Goal: Find specific page/section: Find specific page/section

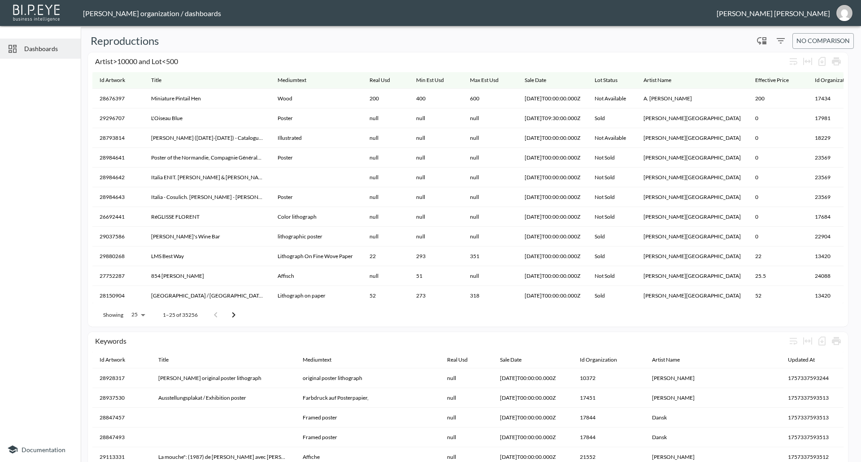
click at [48, 48] on span "Dashboards" at bounding box center [48, 48] width 49 height 9
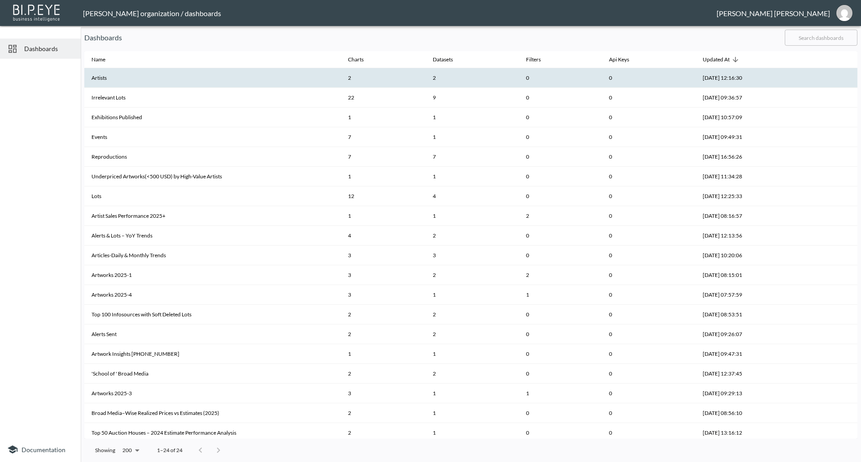
click at [134, 73] on th "Artists" at bounding box center [212, 78] width 257 height 20
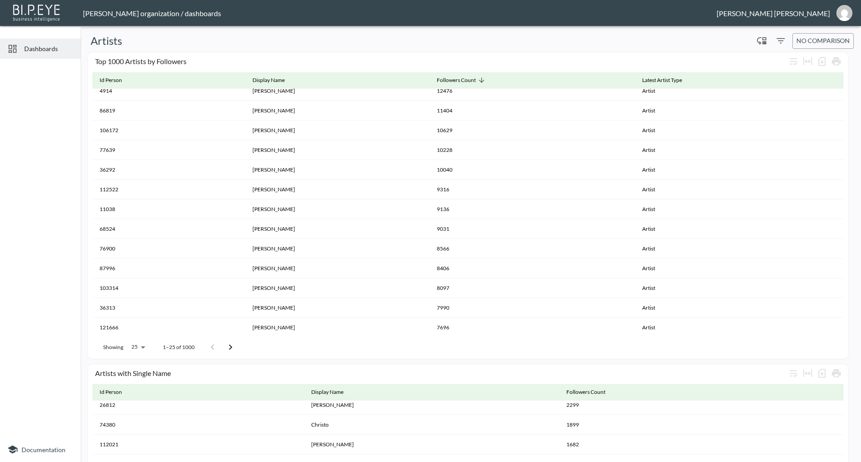
scroll to position [247, 0]
click at [228, 346] on icon "Go to next page" at bounding box center [230, 347] width 11 height 11
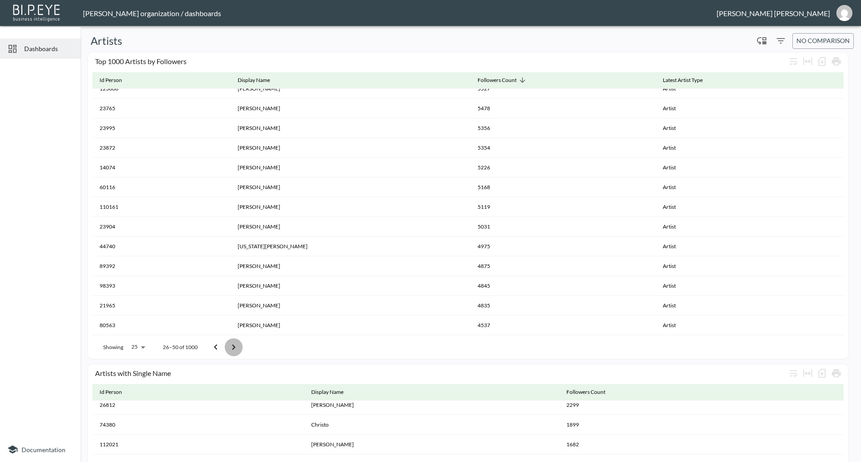
click at [231, 344] on icon "Go to next page" at bounding box center [233, 347] width 11 height 11
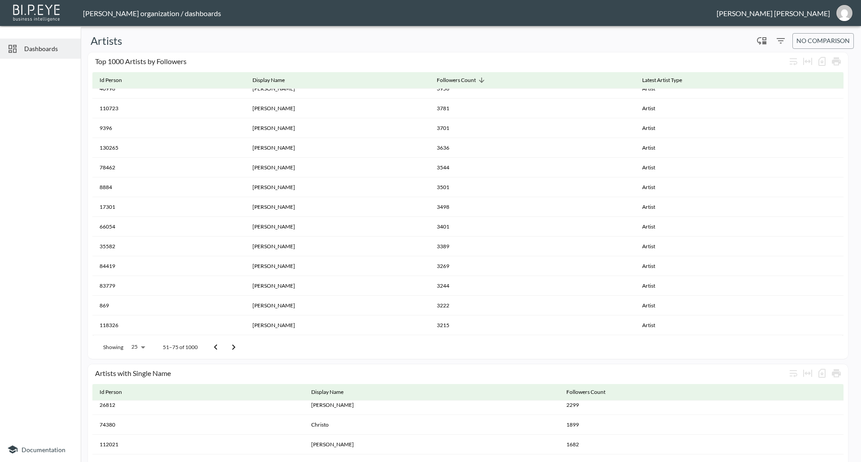
click at [231, 344] on icon "Go to next page" at bounding box center [233, 347] width 11 height 11
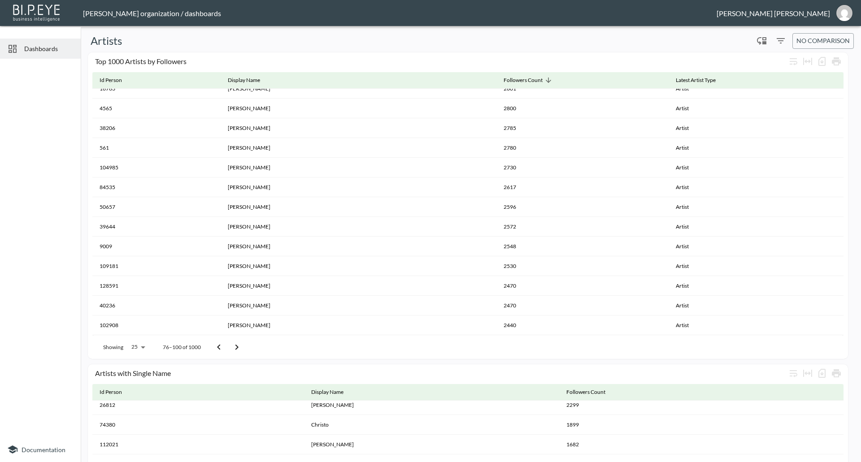
click at [231, 344] on icon "Go to next page" at bounding box center [236, 347] width 11 height 11
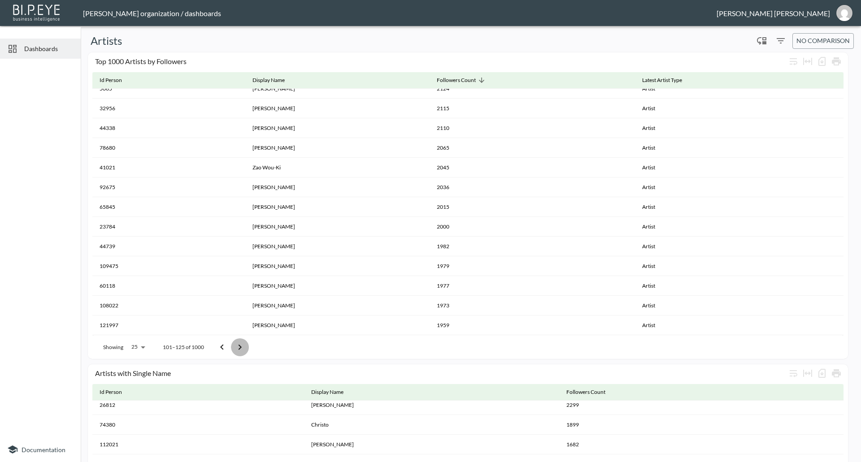
click at [231, 344] on button "Go to next page" at bounding box center [240, 348] width 18 height 18
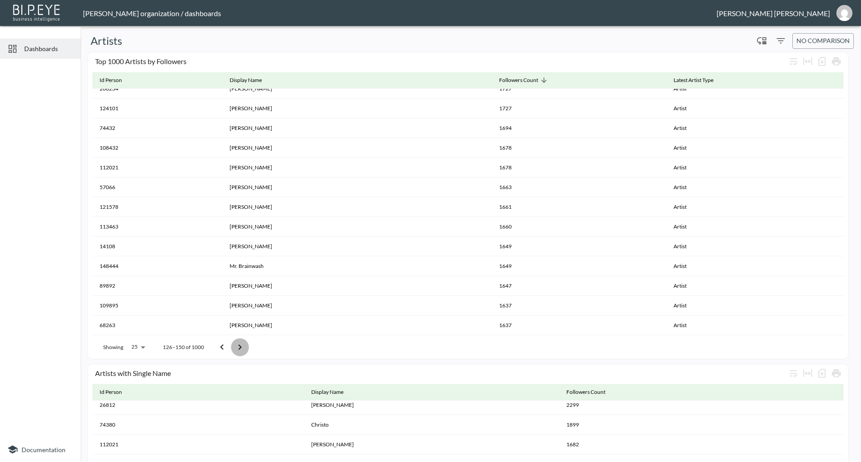
click at [231, 344] on button "Go to next page" at bounding box center [240, 348] width 18 height 18
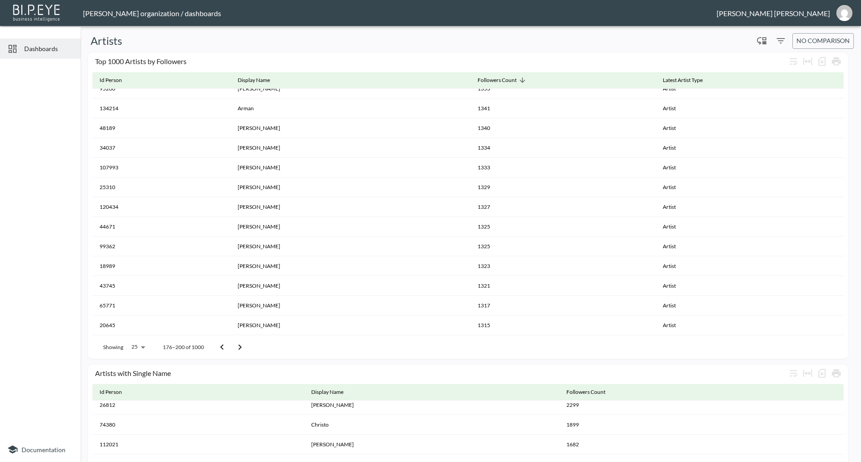
click at [231, 344] on button "Go to next page" at bounding box center [240, 348] width 18 height 18
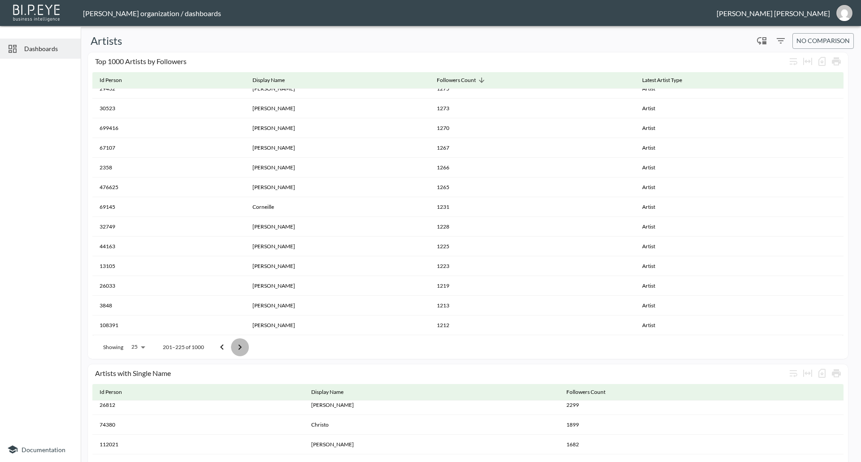
click at [231, 344] on button "Go to next page" at bounding box center [240, 348] width 18 height 18
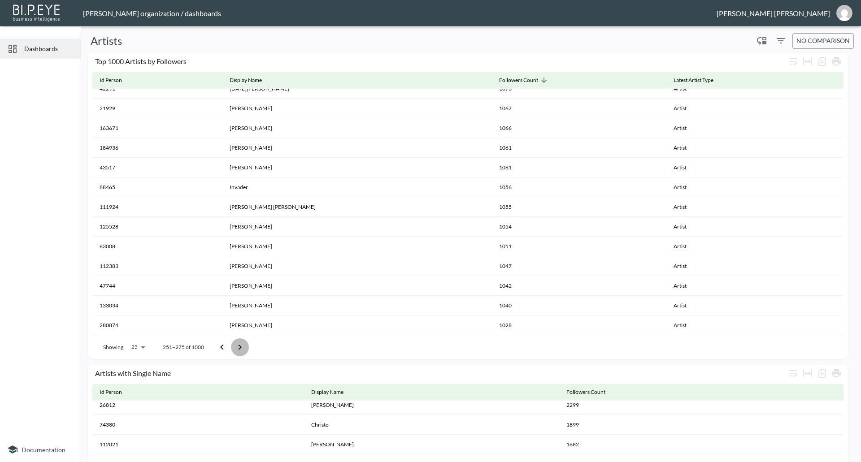
click at [231, 344] on button "Go to next page" at bounding box center [240, 348] width 18 height 18
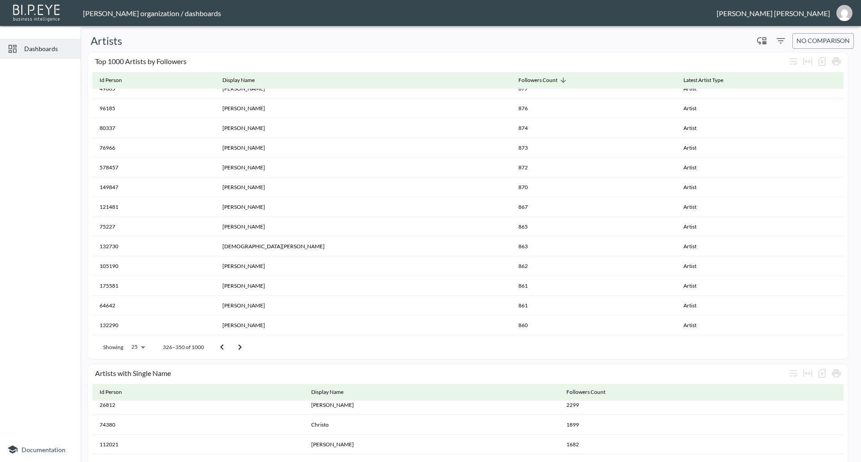
click at [231, 344] on button "Go to next page" at bounding box center [240, 348] width 18 height 18
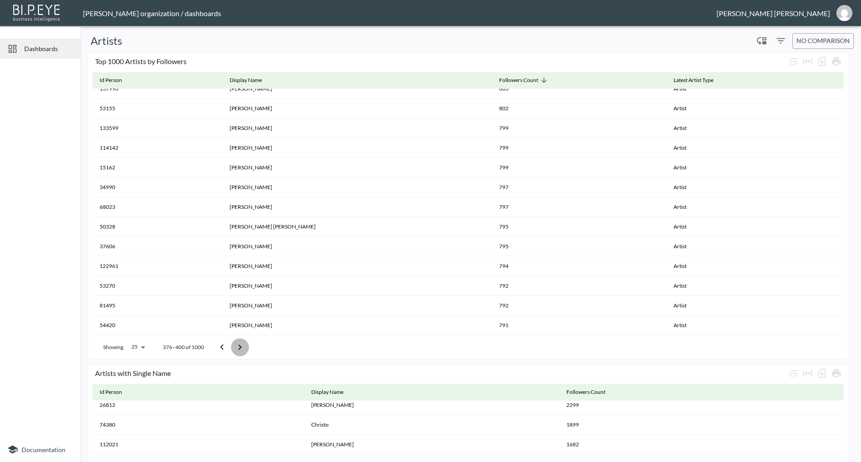
click at [231, 344] on button "Go to next page" at bounding box center [240, 348] width 18 height 18
click at [779, 44] on icon "Filters" at bounding box center [780, 40] width 11 height 11
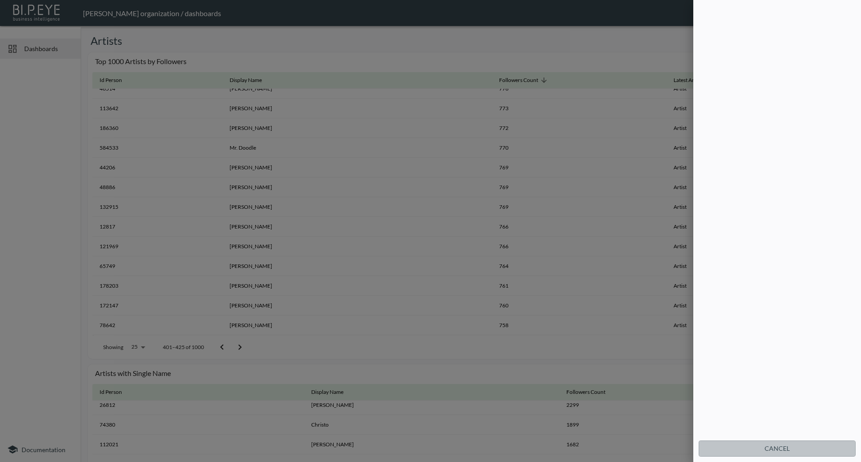
click at [778, 447] on button "Cancel" at bounding box center [777, 449] width 157 height 17
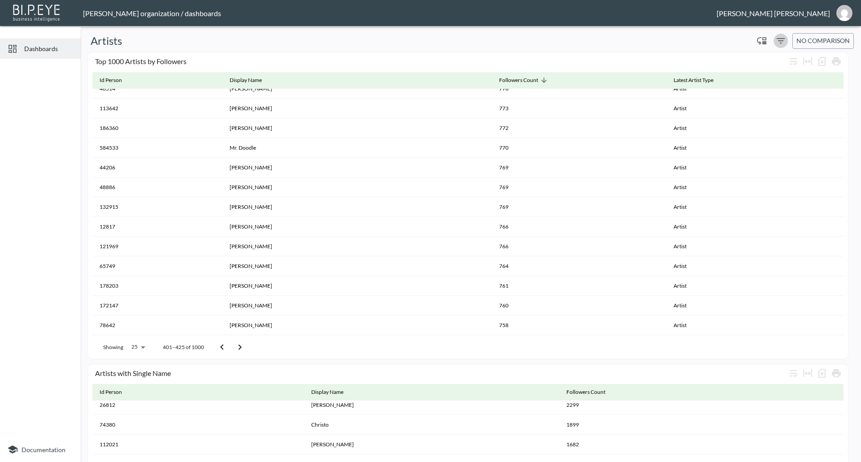
click at [777, 41] on icon "Filters" at bounding box center [781, 40] width 8 height 5
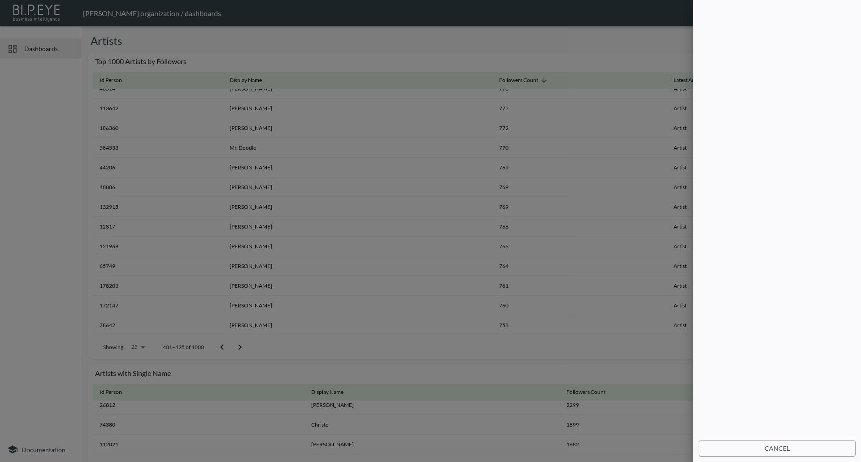
click at [748, 150] on div at bounding box center [776, 220] width 153 height 427
click at [507, 47] on div at bounding box center [430, 231] width 861 height 462
click at [776, 447] on button "Cancel" at bounding box center [777, 449] width 157 height 17
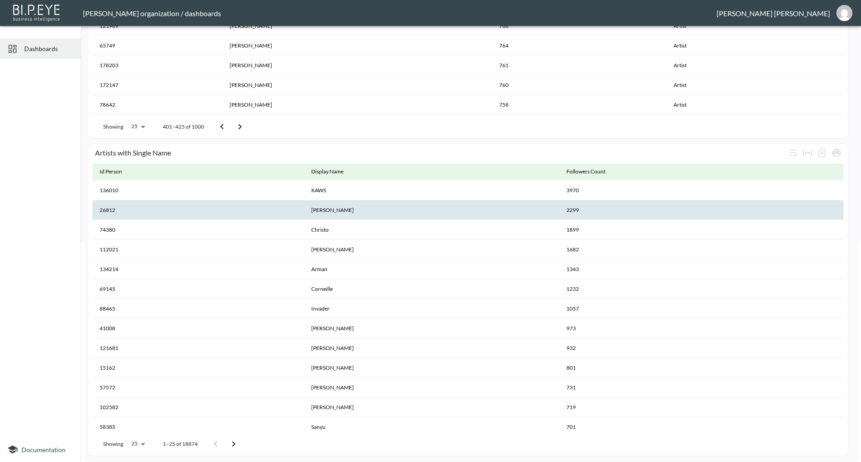
scroll to position [0, 0]
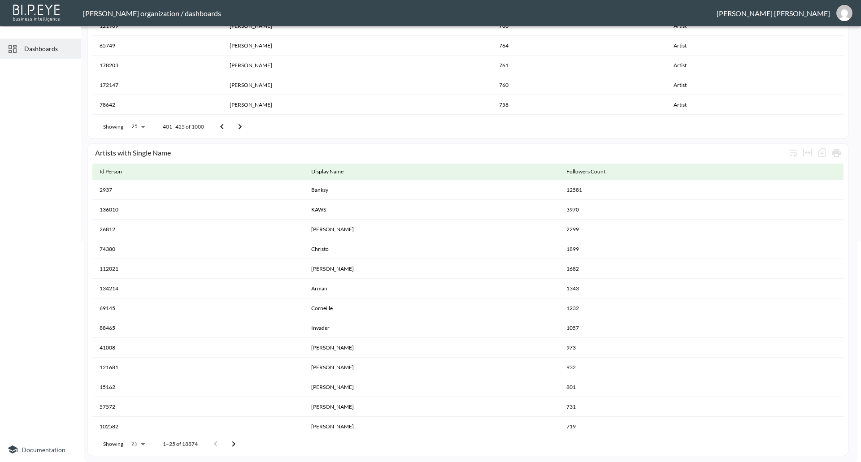
click at [237, 129] on icon "Go to next page" at bounding box center [240, 127] width 11 height 11
click at [242, 125] on icon "Go to next page" at bounding box center [240, 127] width 11 height 11
click at [244, 125] on icon "Go to next page" at bounding box center [240, 127] width 11 height 11
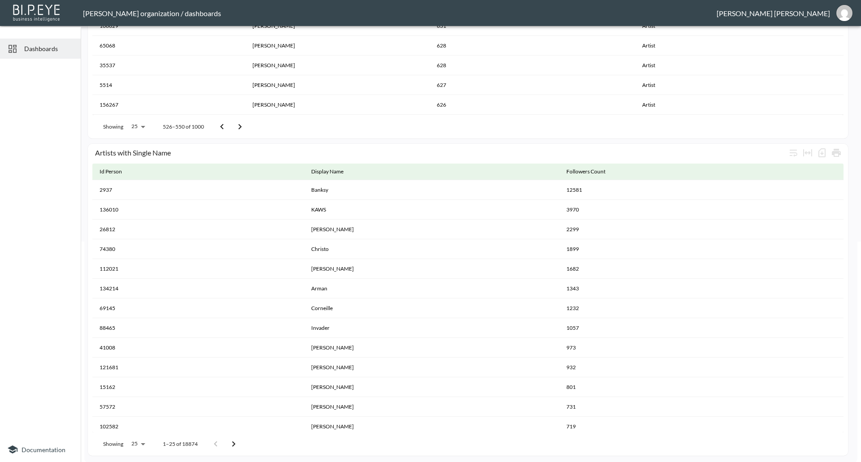
click at [244, 125] on icon "Go to next page" at bounding box center [240, 127] width 11 height 11
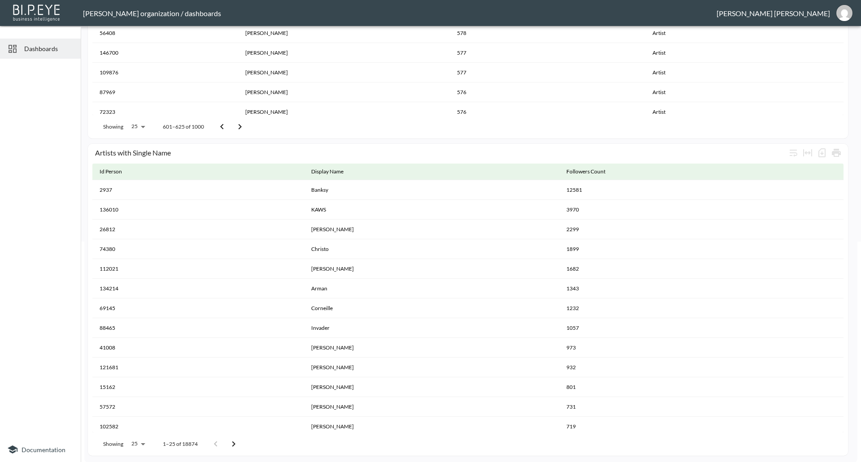
scroll to position [157, 0]
click at [243, 125] on icon "Go to next page" at bounding box center [240, 127] width 11 height 11
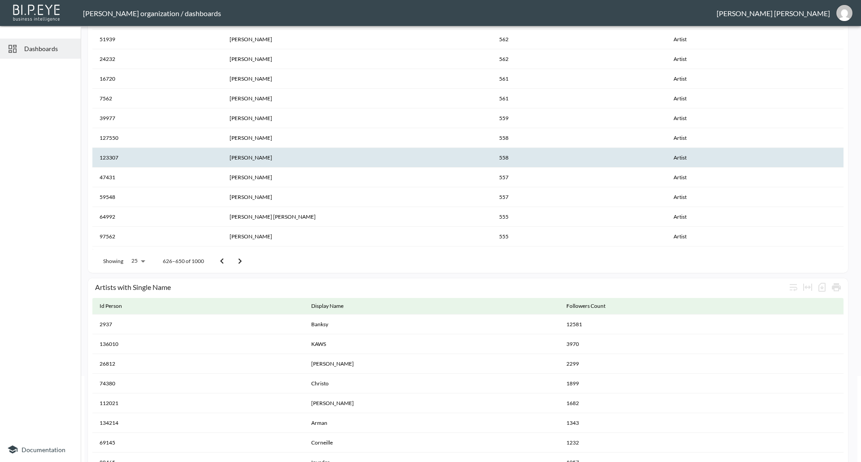
scroll to position [112, 0]
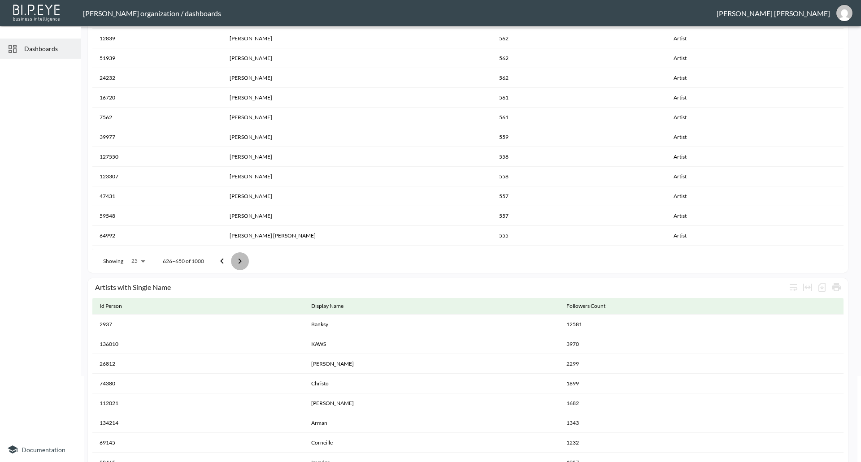
click at [242, 265] on icon "Go to next page" at bounding box center [240, 261] width 11 height 11
click at [241, 263] on icon "Go to next page" at bounding box center [240, 261] width 11 height 11
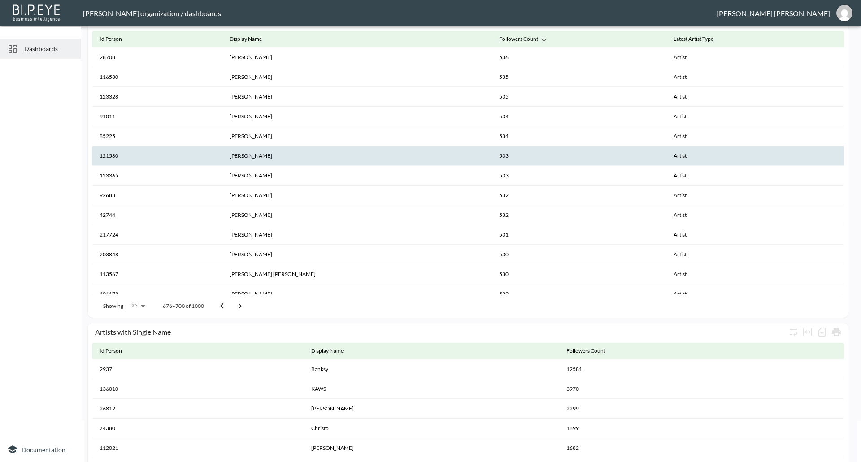
scroll to position [0, 0]
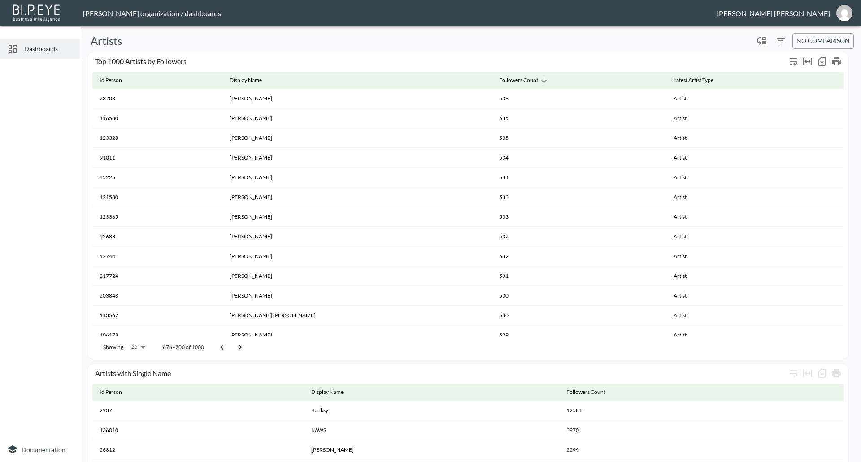
click at [97, 58] on div "Top 1000 Artists by Followers" at bounding box center [440, 61] width 691 height 9
drag, startPoint x: 97, startPoint y: 58, endPoint x: 162, endPoint y: 61, distance: 65.6
click at [162, 61] on div "Top 1000 Artists by Followers" at bounding box center [440, 61] width 691 height 9
click at [37, 235] on div at bounding box center [40, 249] width 81 height 375
